Goal: Task Accomplishment & Management: Use online tool/utility

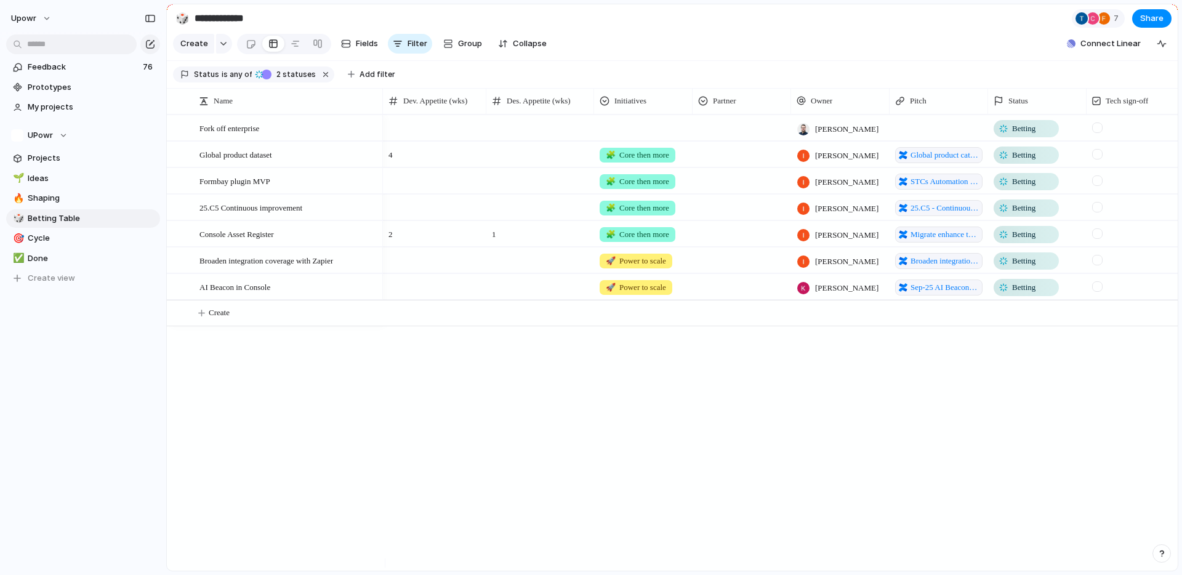
click at [264, 188] on span "Formbay plugin MVP" at bounding box center [235, 181] width 71 height 14
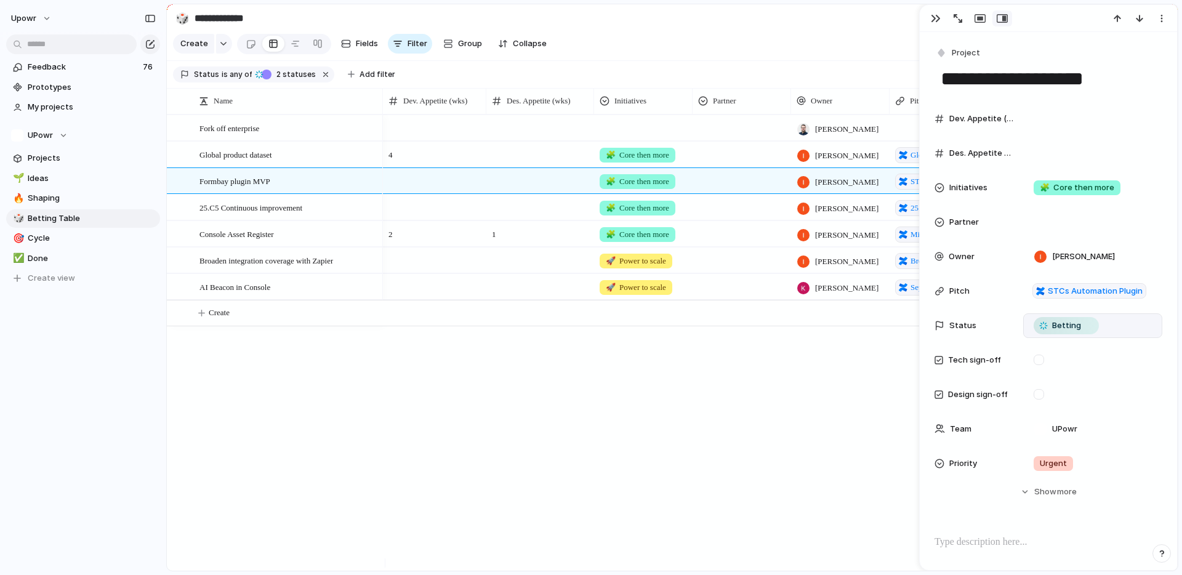
click at [1065, 328] on span "Betting" at bounding box center [1066, 326] width 29 height 12
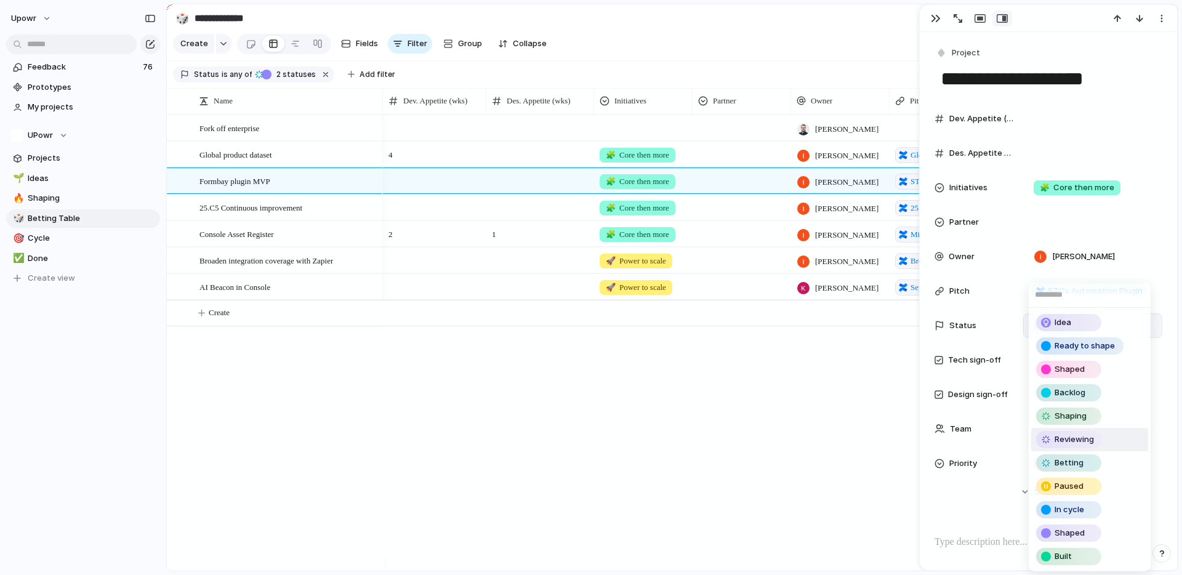
click at [1082, 438] on span "Reviewing" at bounding box center [1074, 440] width 39 height 12
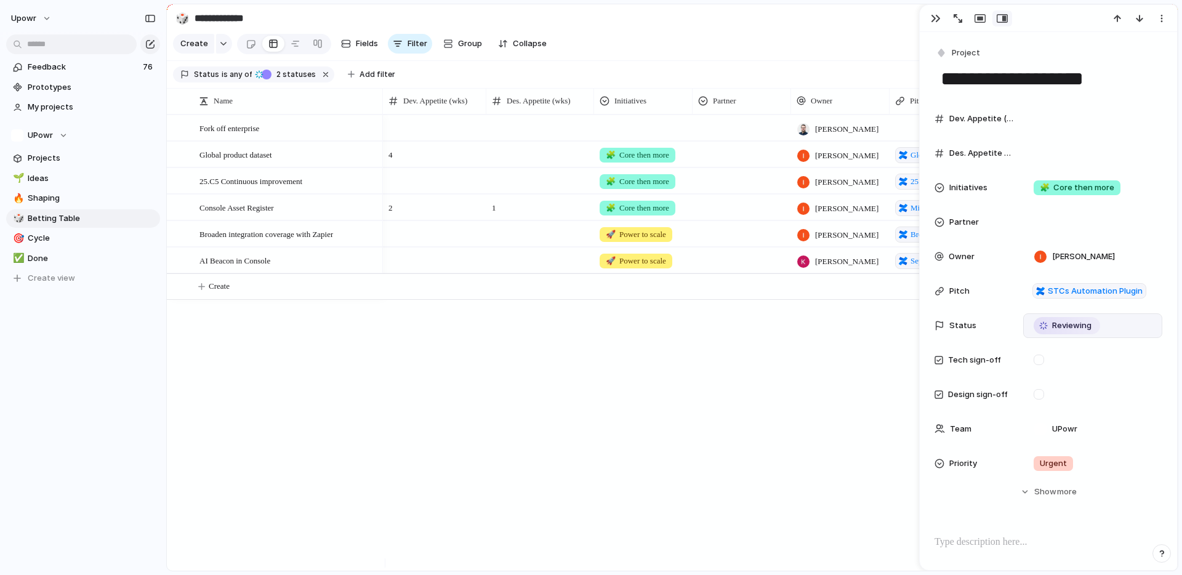
click at [243, 311] on div "Fork off enterprise Global product dataset 25.C5 Continuous improvement Console…" at bounding box center [672, 343] width 1011 height 456
click at [230, 293] on span "Create" at bounding box center [219, 286] width 21 height 12
type textarea "**********"
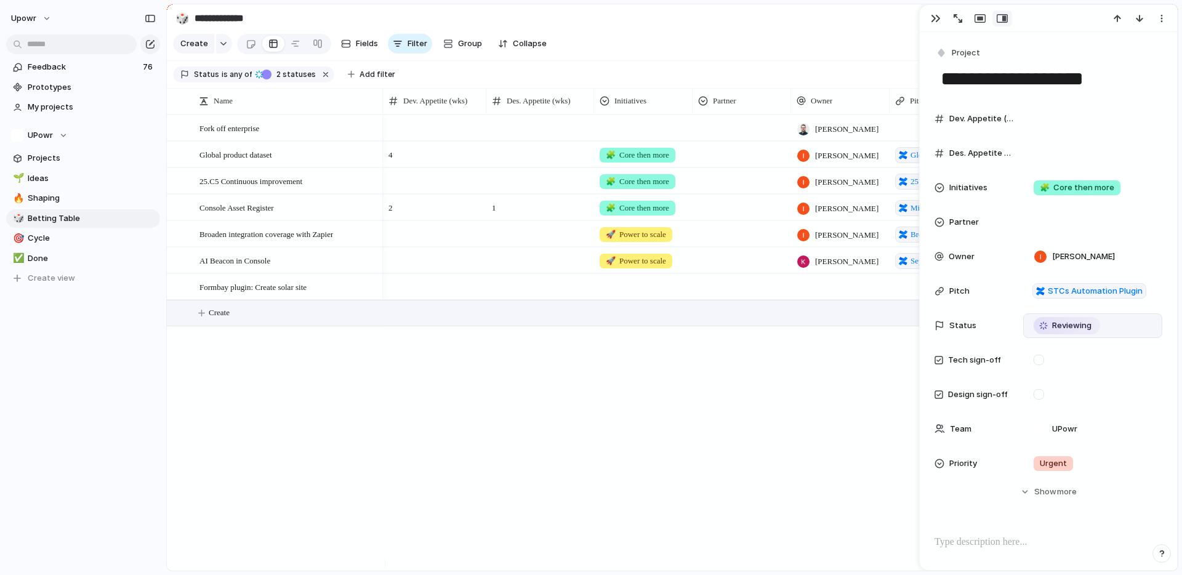
click at [424, 293] on div at bounding box center [434, 286] width 103 height 25
type input "*"
click at [529, 296] on div at bounding box center [540, 286] width 108 height 25
type input "*"
click at [629, 399] on div "[PERSON_NAME] Betting 4 🧩 Core then more [PERSON_NAME] Global product catalogue…" at bounding box center [780, 343] width 795 height 456
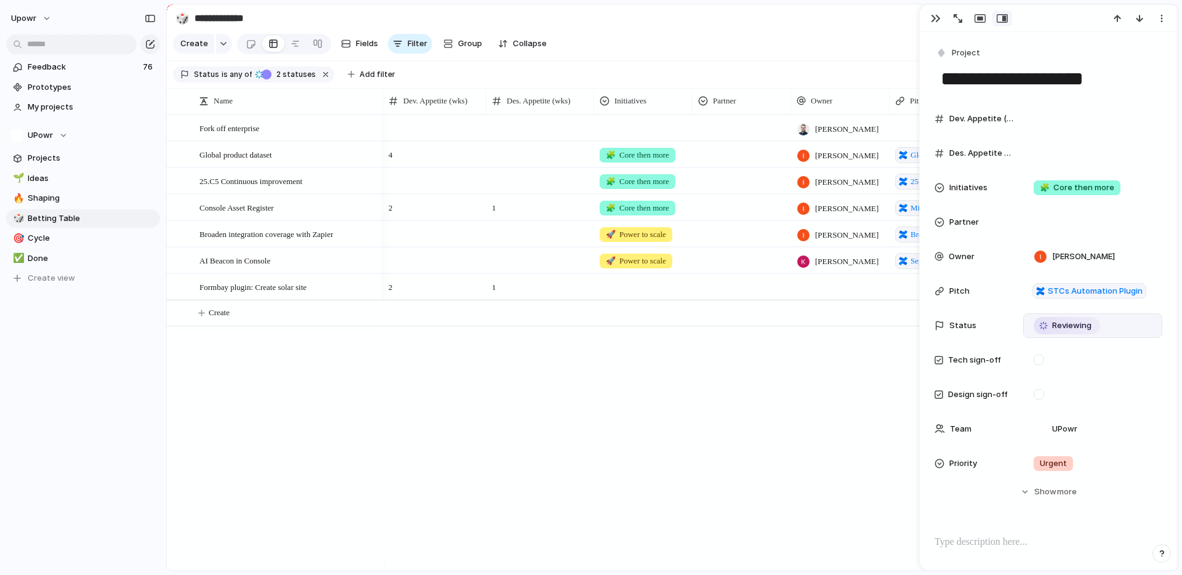
click at [664, 294] on div at bounding box center [643, 285] width 97 height 20
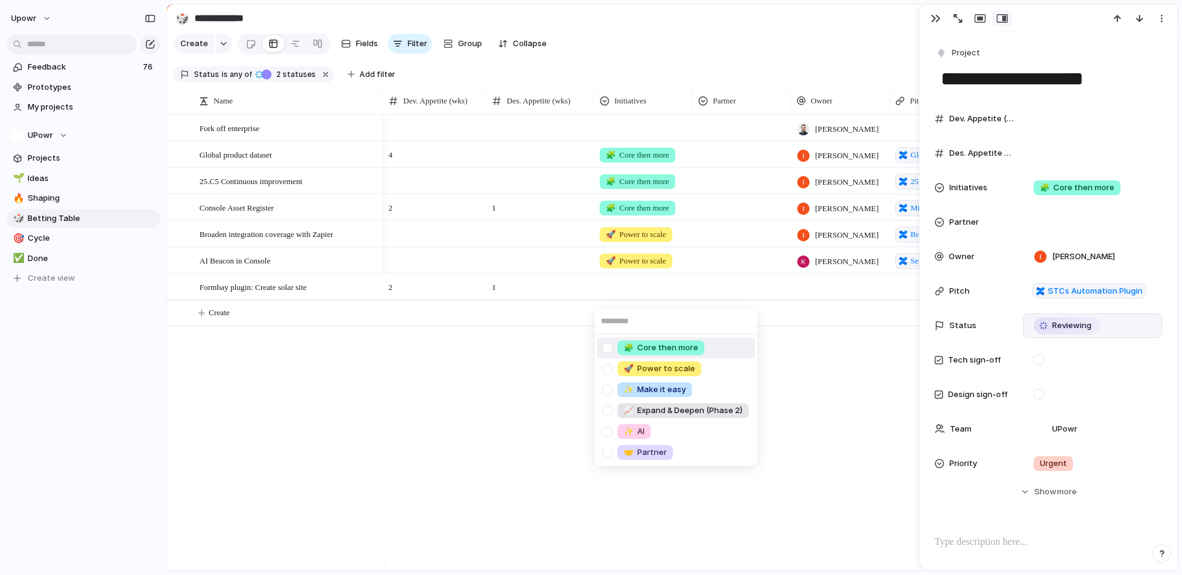
click at [675, 347] on span "🧩 Core then more" at bounding box center [661, 348] width 75 height 12
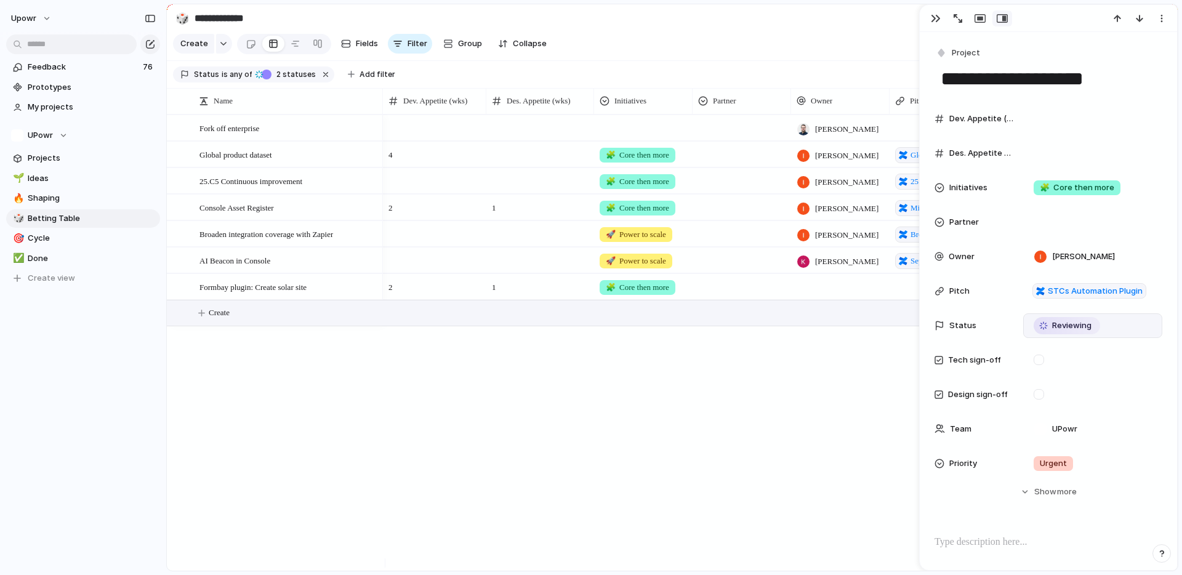
drag, startPoint x: 776, startPoint y: 367, endPoint x: 820, endPoint y: 315, distance: 68.2
click at [777, 366] on div "[PERSON_NAME] Betting 4 🧩 Core then more [PERSON_NAME] Global product catalogue…" at bounding box center [780, 343] width 795 height 456
click at [828, 290] on div at bounding box center [840, 286] width 99 height 25
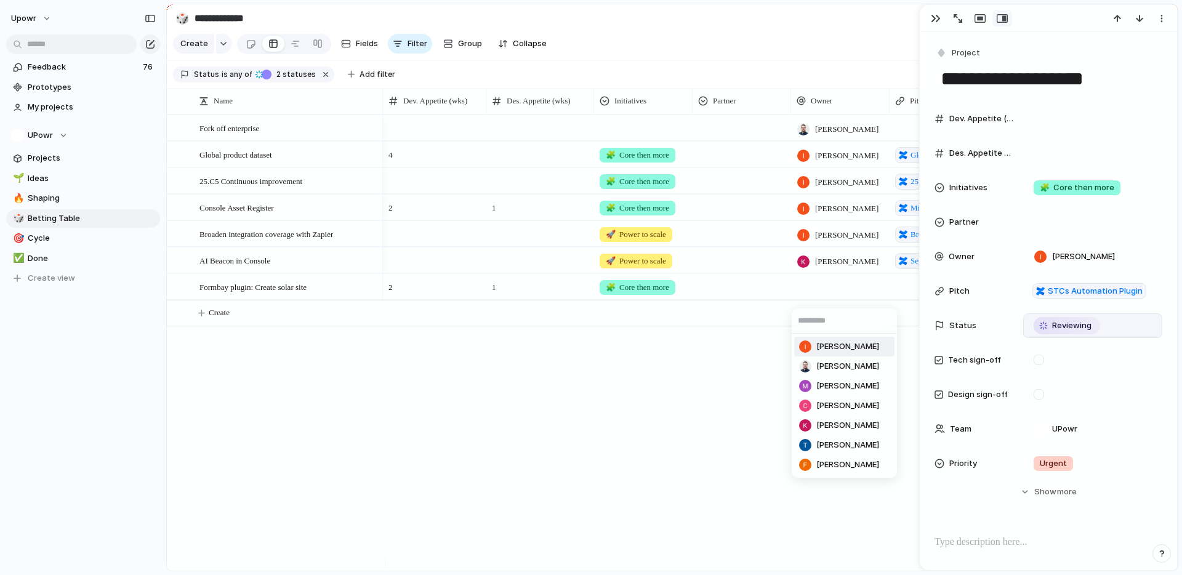
click at [841, 342] on li "[PERSON_NAME]" at bounding box center [844, 347] width 100 height 20
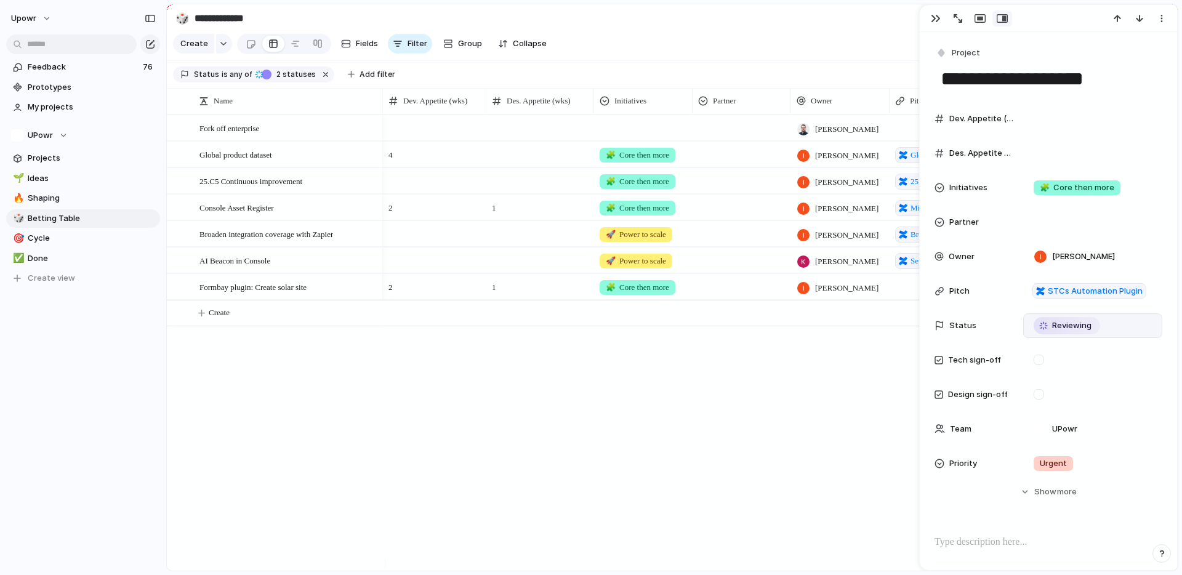
click at [924, 16] on div at bounding box center [968, 18] width 88 height 16
click at [935, 20] on div "button" at bounding box center [936, 19] width 10 height 10
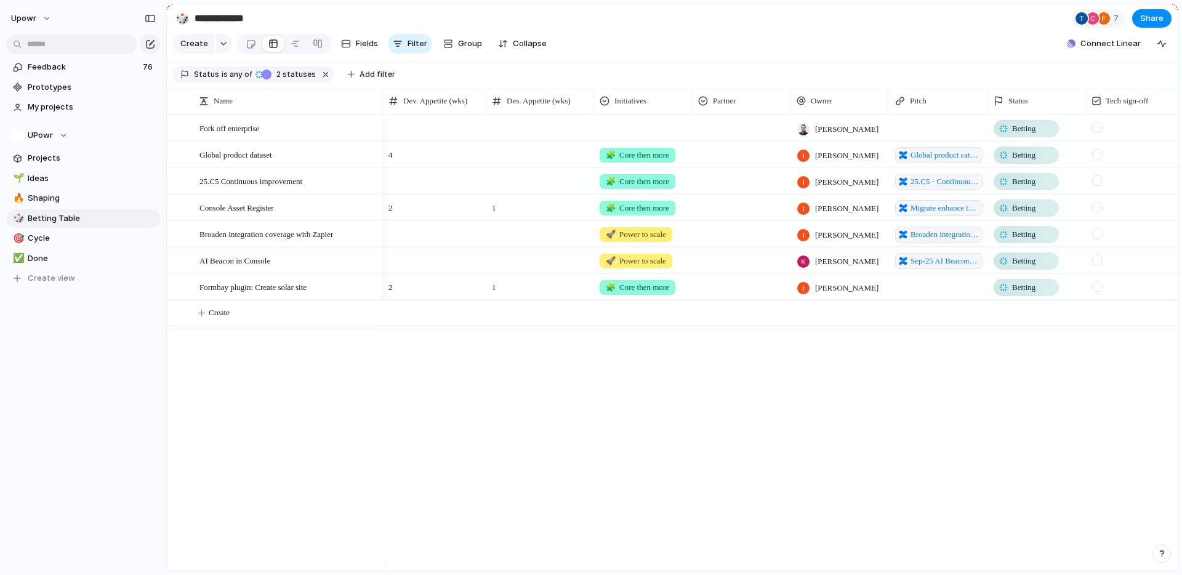
drag, startPoint x: 906, startPoint y: 471, endPoint x: 903, endPoint y: 464, distance: 7.2
click at [906, 470] on div "[PERSON_NAME] Betting 4 🧩 Core then more [PERSON_NAME] Global product catalogue…" at bounding box center [780, 343] width 795 height 456
click at [408, 255] on span at bounding box center [435, 251] width 102 height 7
type input "*"
click at [403, 243] on div at bounding box center [434, 233] width 103 height 25
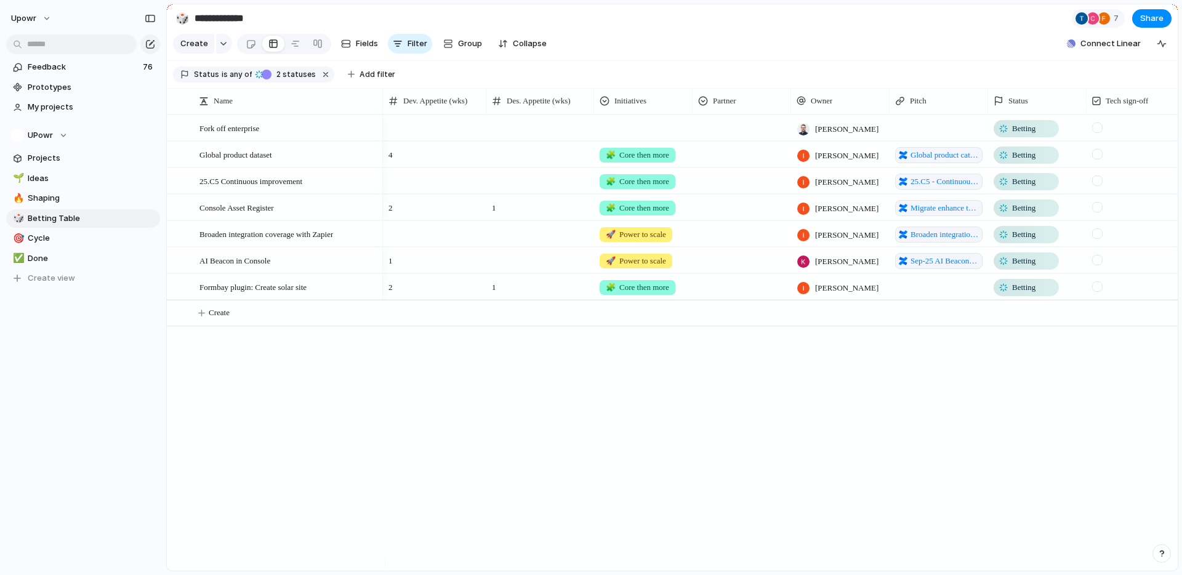
type input "*"
click at [520, 246] on div at bounding box center [540, 233] width 108 height 25
click at [411, 176] on span at bounding box center [435, 172] width 102 height 7
click at [609, 424] on div "[PERSON_NAME] Betting 4 🧩 Core then more [PERSON_NAME] Global product catalogue…" at bounding box center [780, 343] width 795 height 456
click at [506, 167] on div at bounding box center [540, 154] width 108 height 25
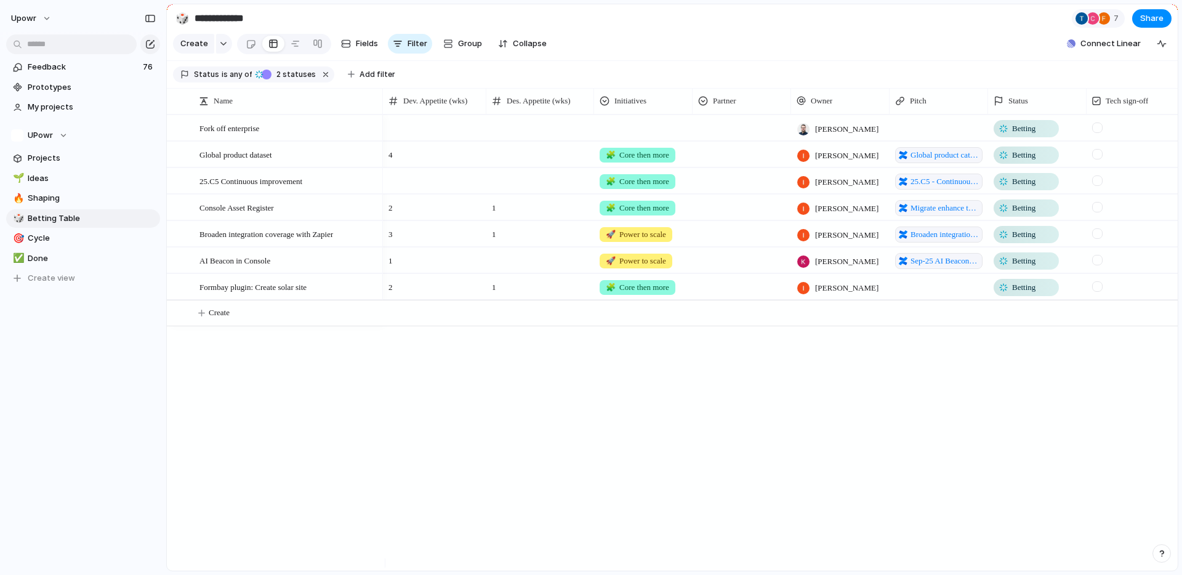
click at [519, 193] on div at bounding box center [540, 180] width 108 height 25
type input "*"
click at [506, 139] on div at bounding box center [540, 127] width 108 height 25
click at [616, 374] on div "[PERSON_NAME] Betting 4 🧩 Core then more [PERSON_NAME] Global product catalogue…" at bounding box center [780, 343] width 795 height 456
click at [421, 265] on span "1" at bounding box center [435, 257] width 102 height 19
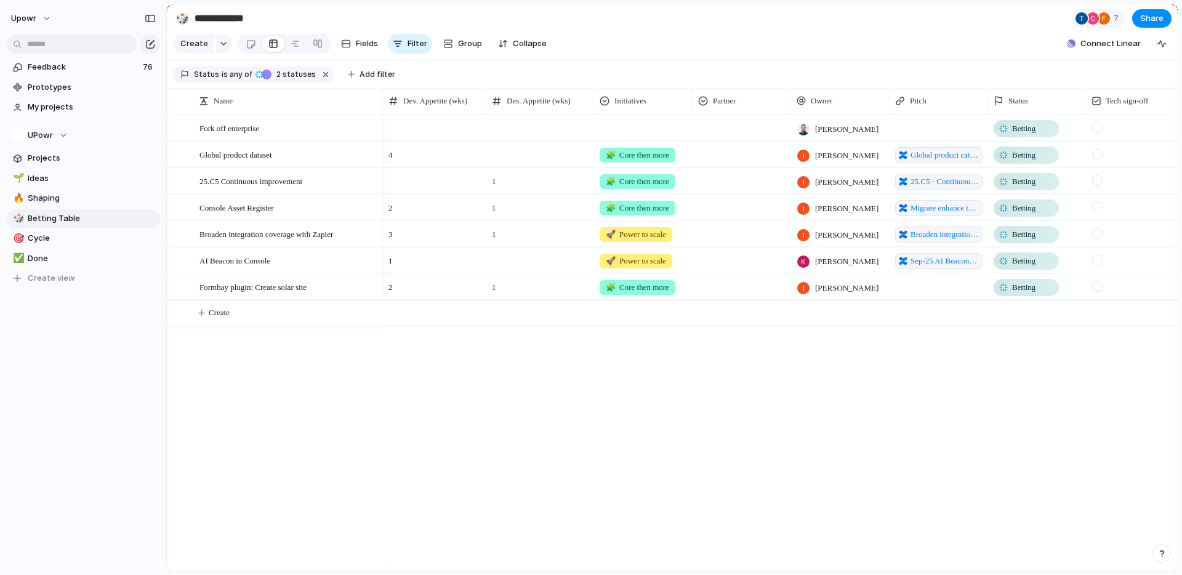
click at [414, 241] on span "3" at bounding box center [435, 231] width 102 height 19
type input "*"
click at [1099, 239] on div at bounding box center [1097, 233] width 10 height 10
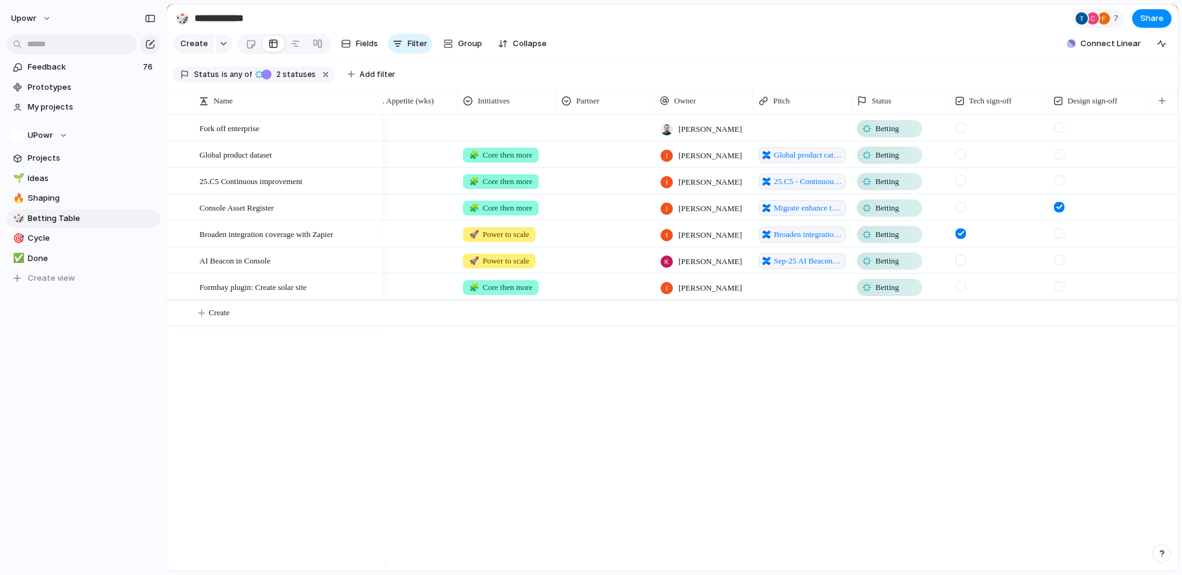
click at [1059, 239] on div at bounding box center [1059, 233] width 10 height 10
drag, startPoint x: 542, startPoint y: 562, endPoint x: 358, endPoint y: 554, distance: 184.3
click at [358, 554] on div "Name Dev. Appetite (wks) Des. Appetite (wks) Initiatives Partner Owner [GEOGRAP…" at bounding box center [672, 329] width 1011 height 483
drag, startPoint x: 513, startPoint y: 562, endPoint x: 371, endPoint y: 562, distance: 142.3
click at [371, 562] on div at bounding box center [674, 563] width 1011 height 9
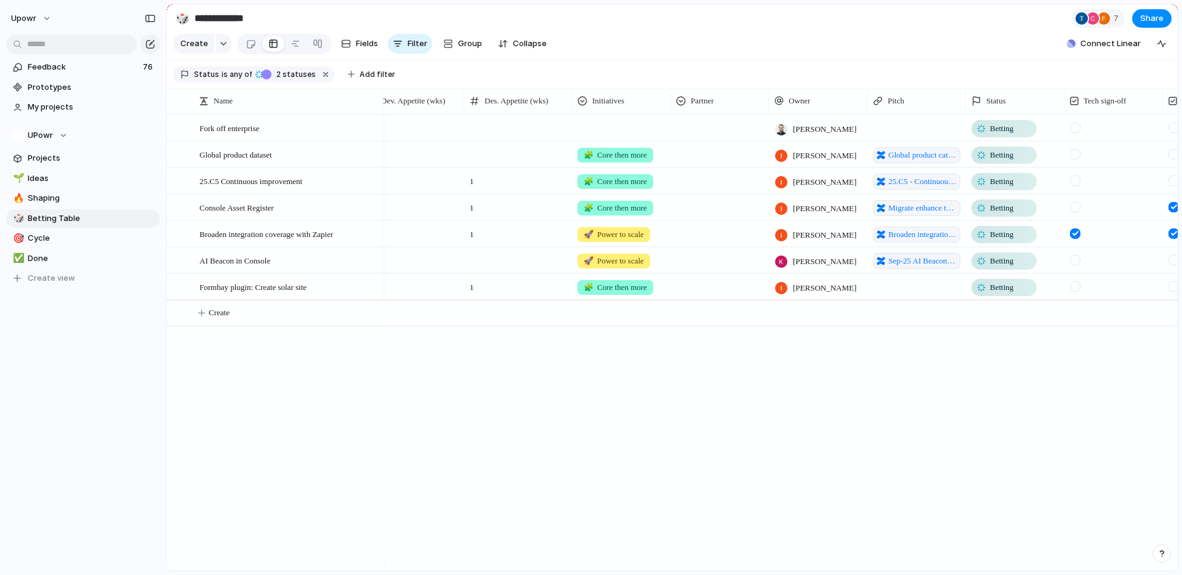
scroll to position [0, 0]
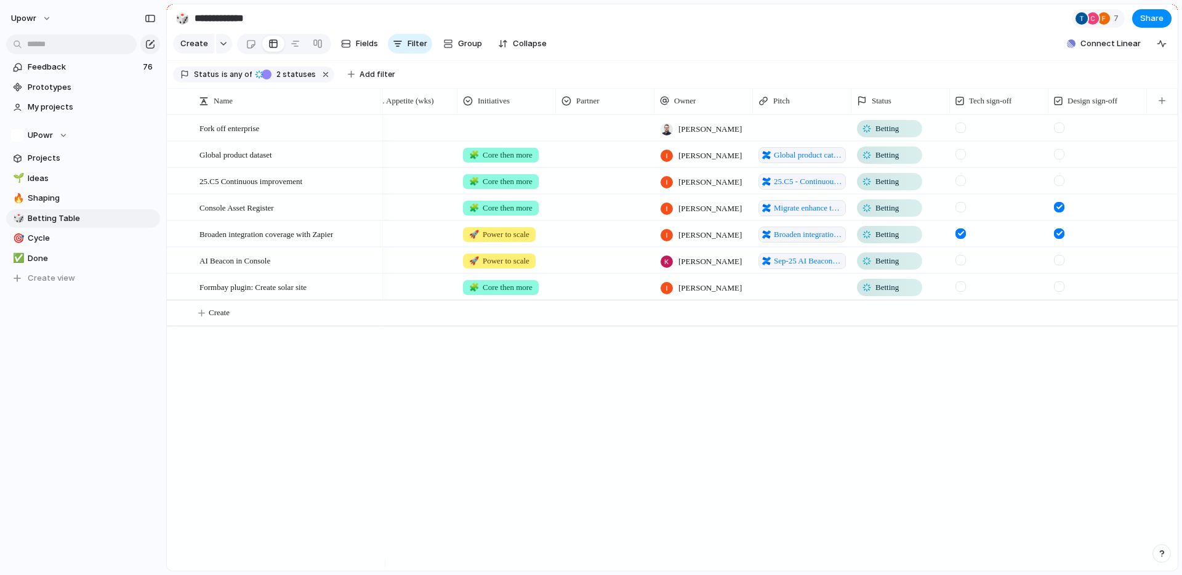
click at [959, 292] on div at bounding box center [961, 286] width 10 height 10
click at [963, 159] on div at bounding box center [961, 154] width 10 height 10
click at [889, 458] on div "[PERSON_NAME] Betting 4 🧩 Core then more [PERSON_NAME] Global product catalogue…" at bounding box center [780, 343] width 795 height 456
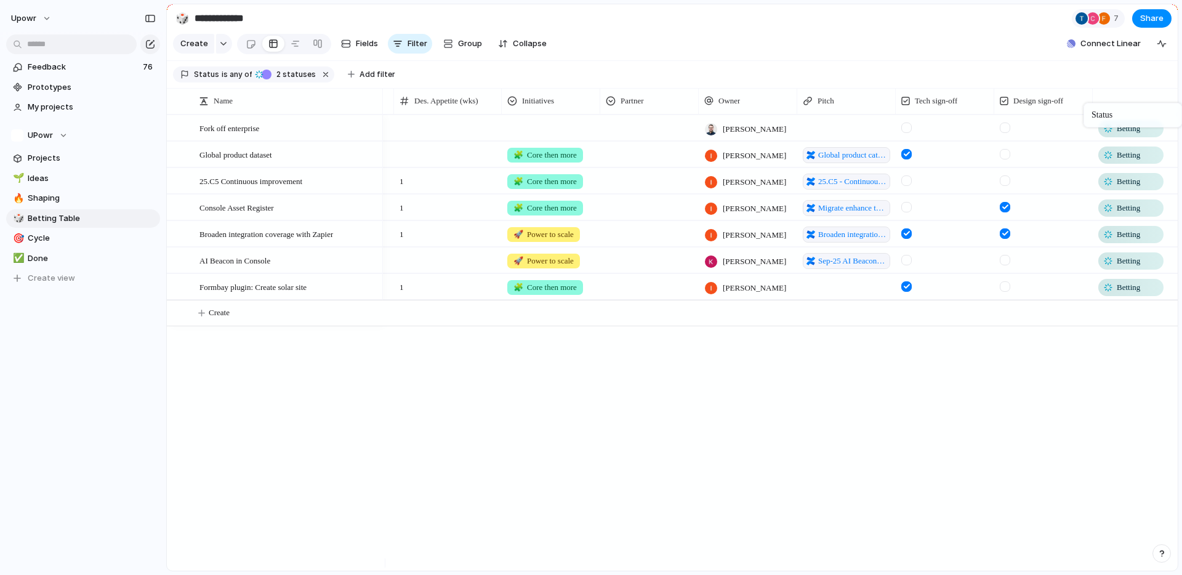
drag, startPoint x: 1033, startPoint y: 113, endPoint x: 1153, endPoint y: 105, distance: 120.3
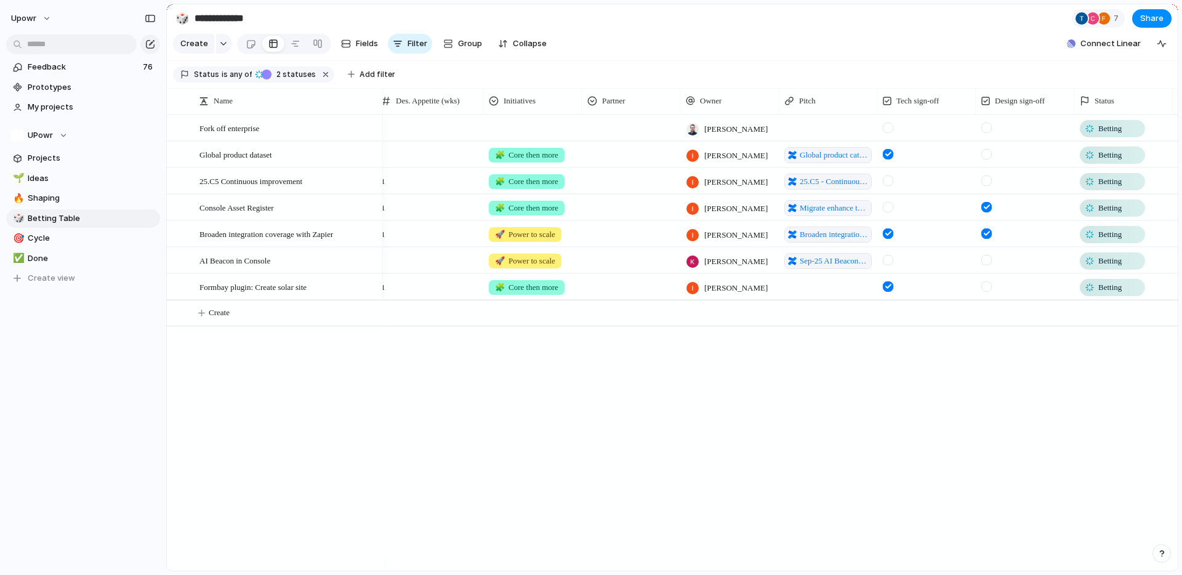
click at [869, 452] on div "[PERSON_NAME] Betting 4 🧩 Core then more [PERSON_NAME] Global product catalogue…" at bounding box center [780, 343] width 795 height 456
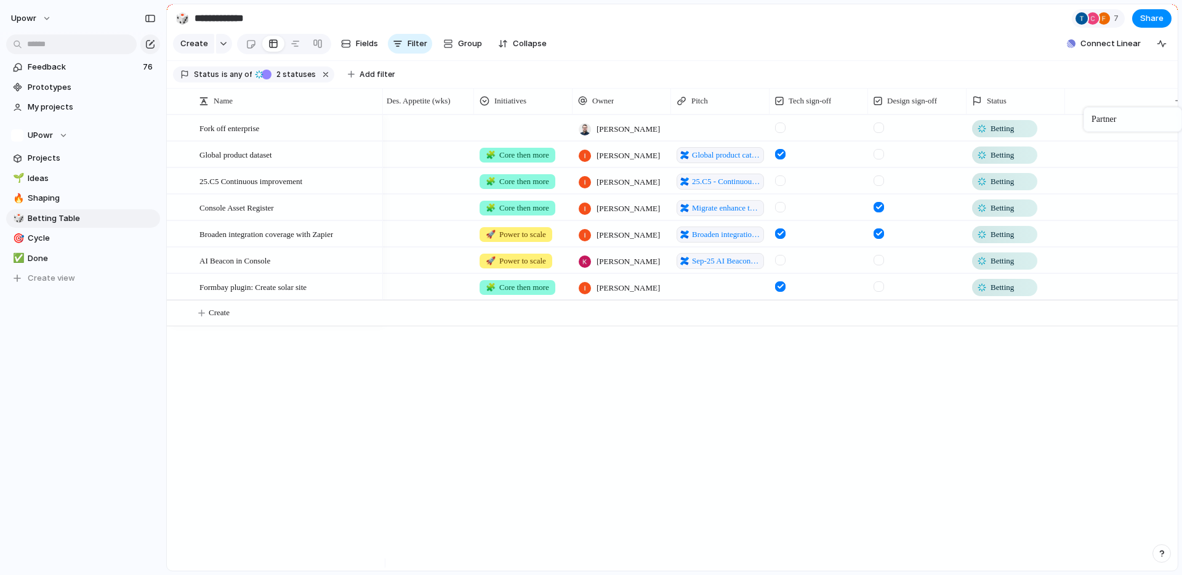
drag, startPoint x: 639, startPoint y: 113, endPoint x: 1131, endPoint y: 107, distance: 492.7
drag, startPoint x: 992, startPoint y: 487, endPoint x: 980, endPoint y: 492, distance: 12.7
click at [991, 487] on div "[PERSON_NAME] Betting 4 🧩 Core then more [PERSON_NAME] Global product catalogue…" at bounding box center [780, 343] width 795 height 456
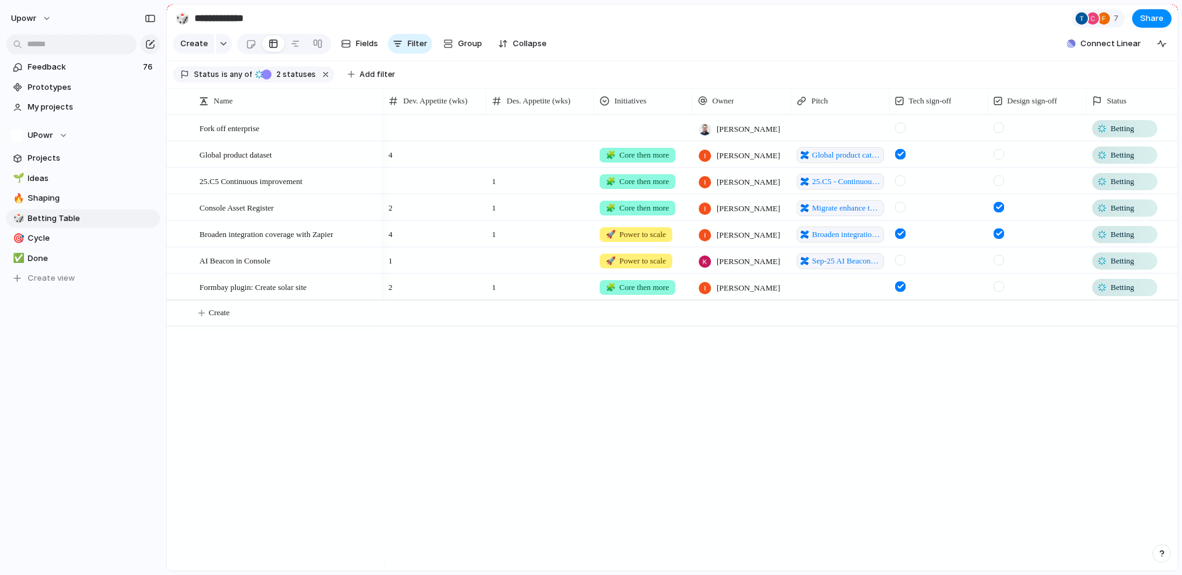
click at [698, 450] on div "[PERSON_NAME] Betting 4 🧩 Core then more [PERSON_NAME] Global product catalogue…" at bounding box center [780, 343] width 795 height 456
